Goal: Task Accomplishment & Management: Manage account settings

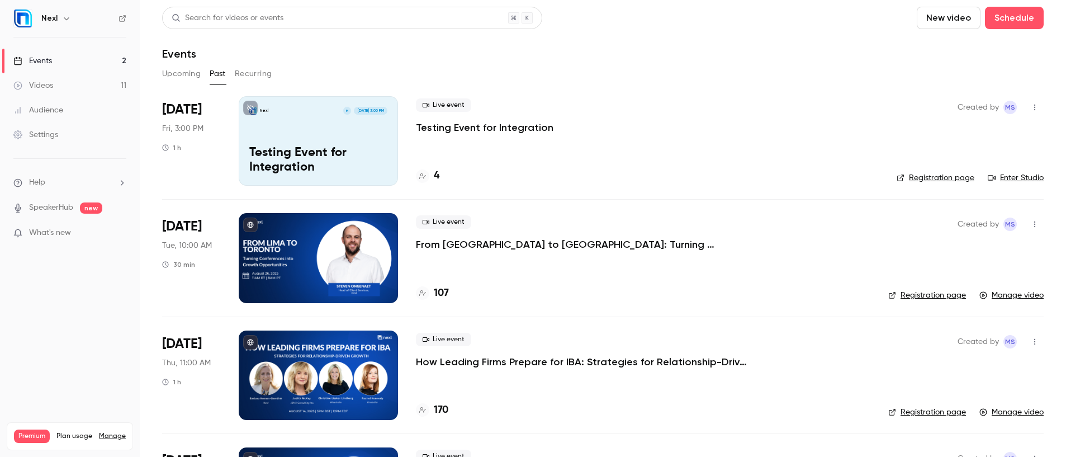
click at [178, 76] on button "Upcoming" at bounding box center [181, 74] width 39 height 18
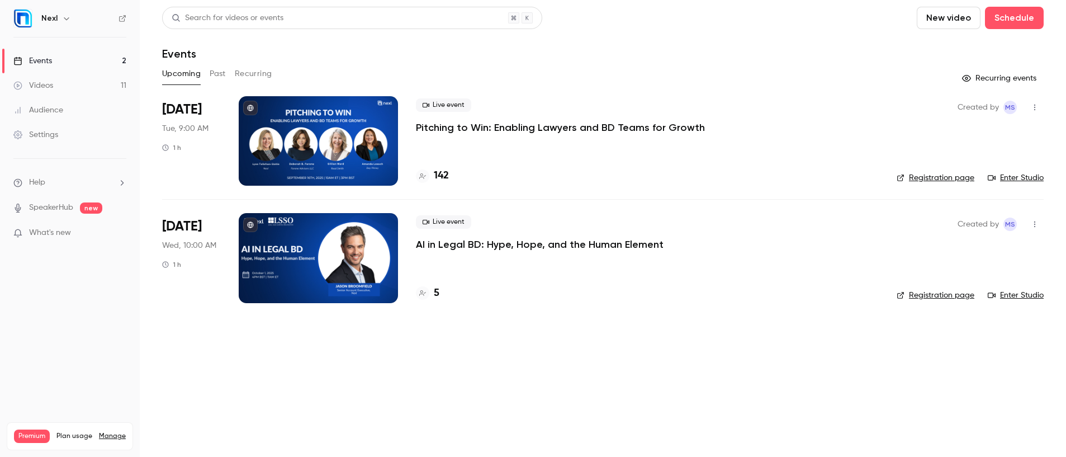
click at [453, 124] on p "Pitching to Win: Enabling Lawyers and BD Teams for Growth" at bounding box center [560, 127] width 289 height 13
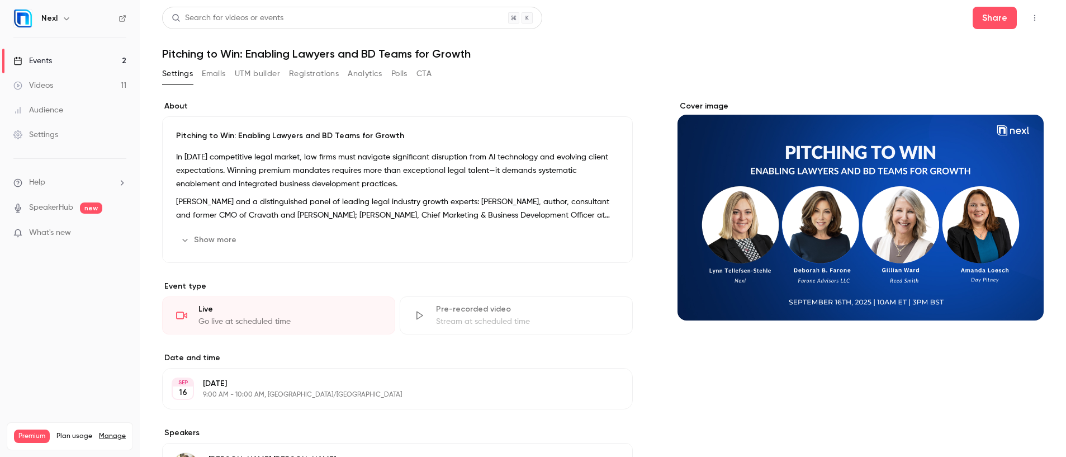
click at [325, 75] on button "Registrations" at bounding box center [314, 74] width 50 height 18
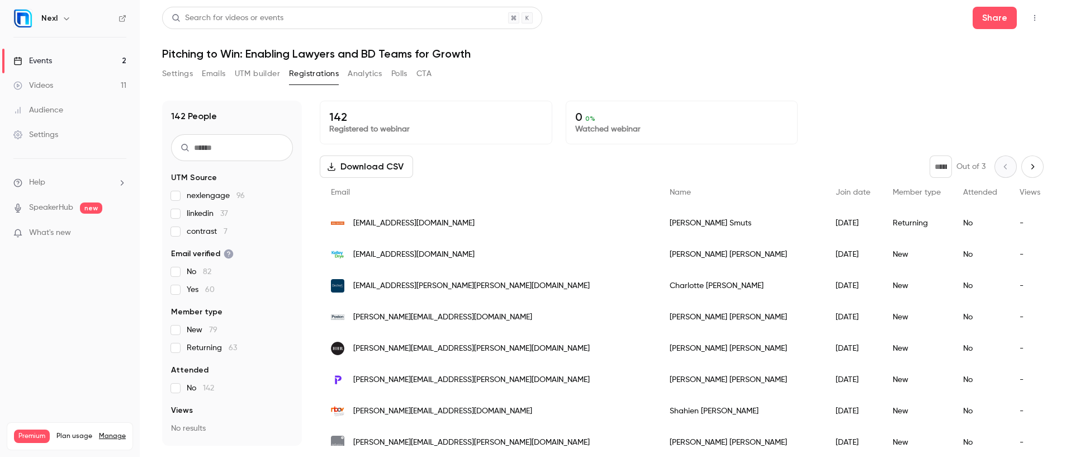
click at [821, 192] on span "Join date" at bounding box center [853, 192] width 35 height 8
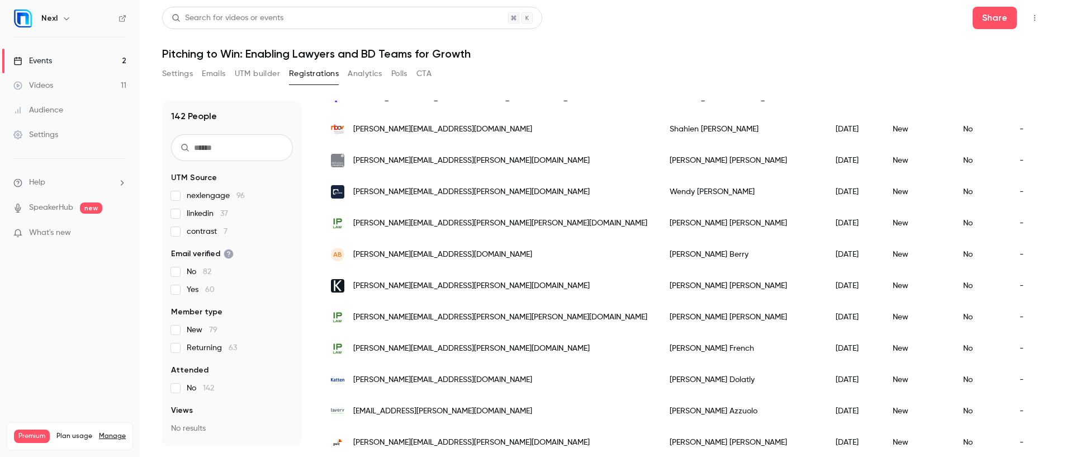
scroll to position [283, 0]
click at [179, 79] on button "Settings" at bounding box center [177, 74] width 31 height 18
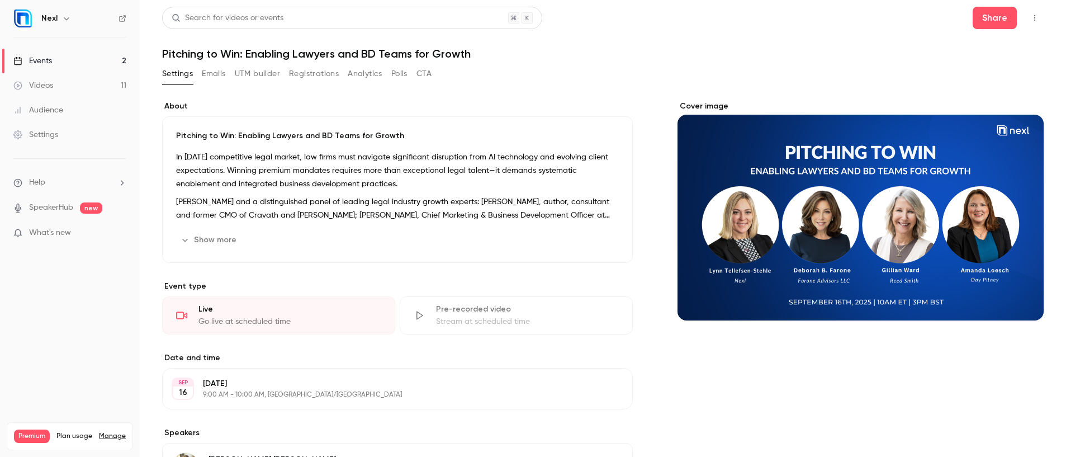
click at [287, 73] on div "Settings Emails UTM builder Registrations Analytics Polls CTA" at bounding box center [296, 74] width 269 height 18
click at [302, 70] on button "Registrations" at bounding box center [314, 74] width 50 height 18
